Goal: Transaction & Acquisition: Obtain resource

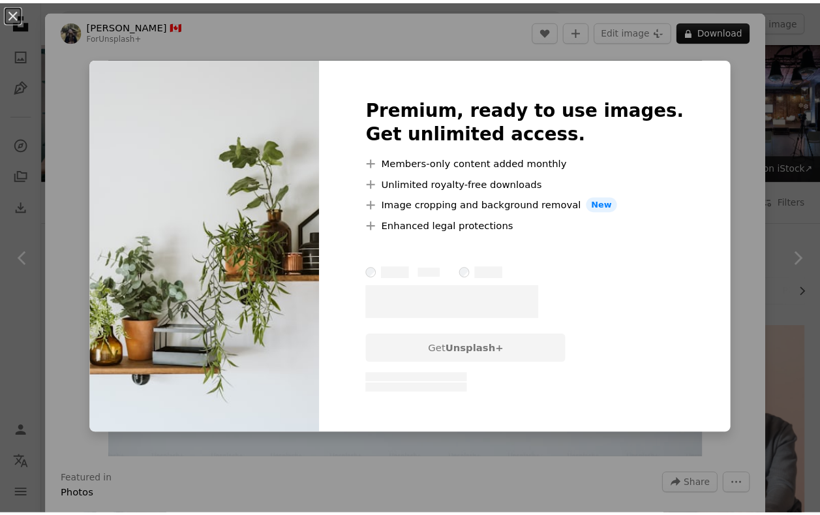
scroll to position [718, 0]
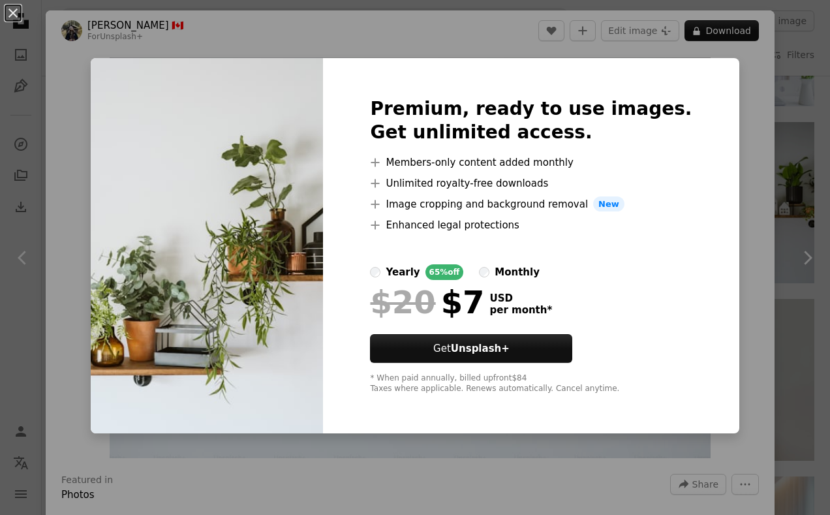
click at [493, 46] on div "An X shape Premium, ready to use images. Get unlimited access. A plus sign Memb…" at bounding box center [415, 257] width 830 height 515
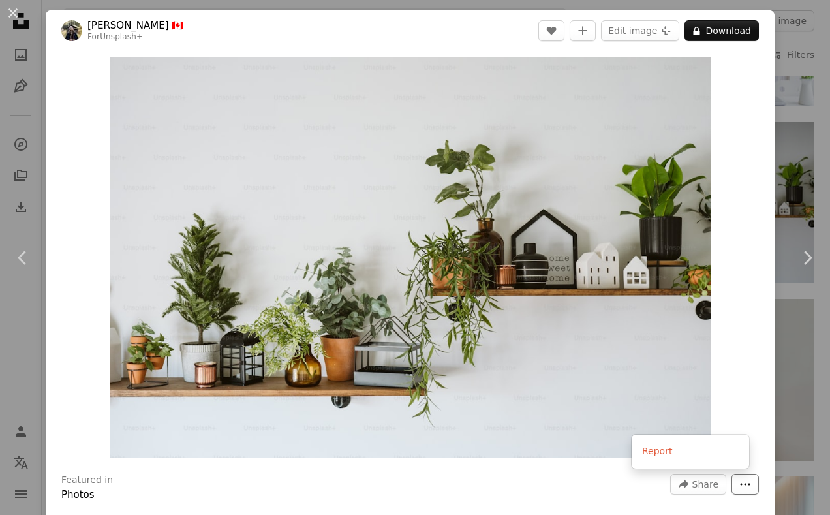
click at [740, 485] on icon "More Actions" at bounding box center [745, 484] width 10 height 2
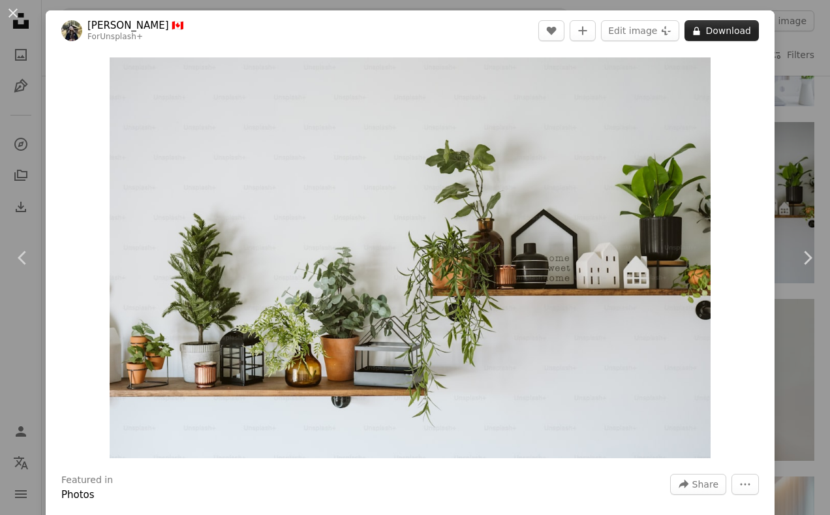
click at [706, 28] on button "A lock Download" at bounding box center [721, 30] width 74 height 21
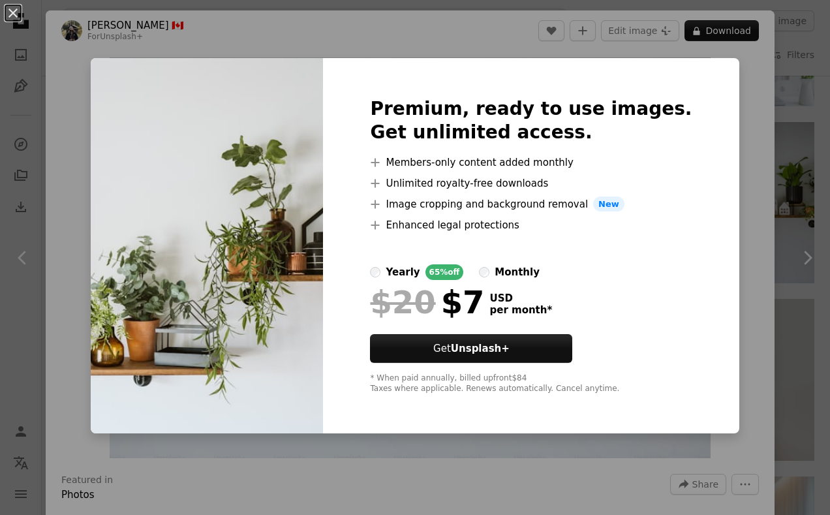
click at [445, 55] on div "An X shape Premium, ready to use images. Get unlimited access. A plus sign Memb…" at bounding box center [415, 257] width 830 height 515
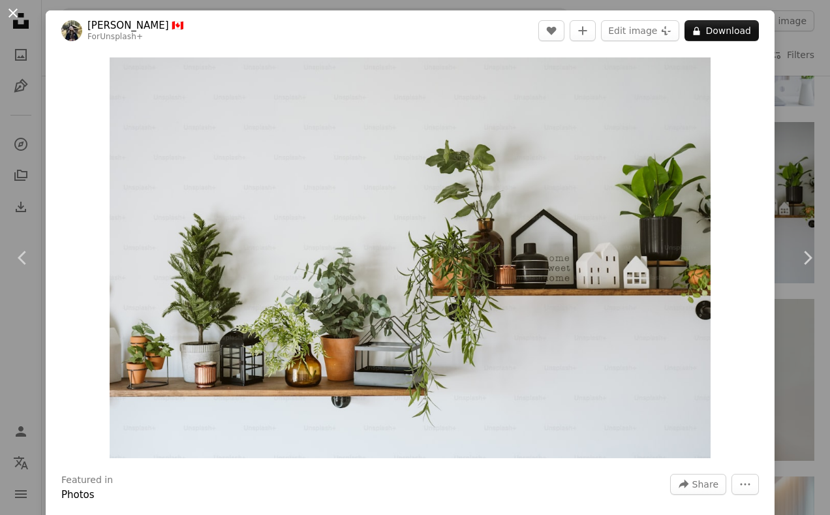
click at [14, 20] on button "An X shape" at bounding box center [13, 13] width 16 height 16
